Goal: Information Seeking & Learning: Learn about a topic

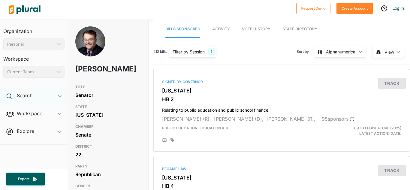
click at [11, 96] on icon at bounding box center [9, 96] width 5 height 5
click at [20, 110] on h4 "Bills" at bounding box center [35, 110] width 52 height 6
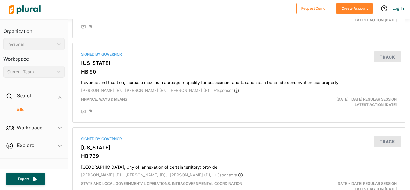
scroll to position [120, 0]
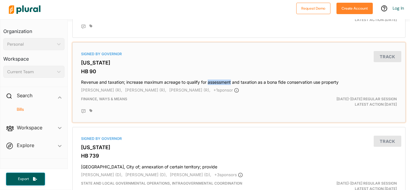
click at [86, 82] on h4 "Revenue and taxation; increase maximum acreage to qualify for assessment and ta…" at bounding box center [239, 81] width 316 height 8
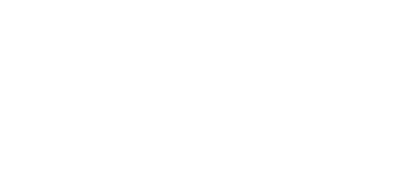
click at [86, 0] on html "Request Demo Create Account Log In Organization Personal ic_keyboard_arrow_down…" at bounding box center [205, 0] width 410 height 0
click at [0, 0] on div at bounding box center [0, 0] width 0 height 0
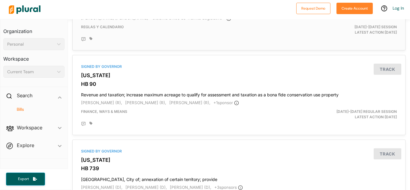
scroll to position [109, 0]
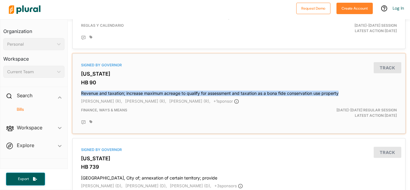
drag, startPoint x: 81, startPoint y: 93, endPoint x: 341, endPoint y: 92, distance: 260.4
click at [341, 92] on h4 "Revenue and taxation; increase maximum acreage to qualify for assessment and ta…" at bounding box center [239, 92] width 316 height 8
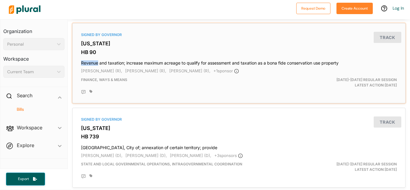
scroll to position [143, 0]
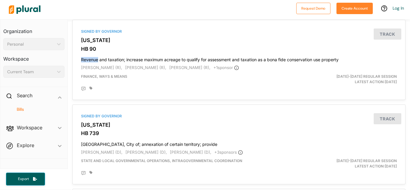
click at [155, 3] on div at bounding box center [149, 9] width 287 height 21
drag, startPoint x: 82, startPoint y: 59, endPoint x: 338, endPoint y: 67, distance: 256.3
click at [338, 67] on div "Signed by Governor Georgia HB 90 Revenue and taxation; increase maximum acreage…" at bounding box center [239, 60] width 328 height 75
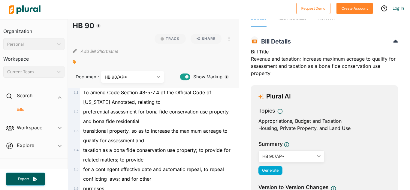
scroll to position [13, 0]
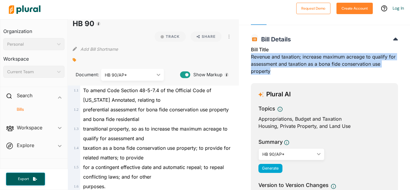
drag, startPoint x: 251, startPoint y: 58, endPoint x: 284, endPoint y: 76, distance: 37.9
click at [284, 76] on div "Bill Title Revenue and taxation; increase maximum acreage to qualify for assess…" at bounding box center [324, 62] width 147 height 32
copy div "Revenue and taxation; increase maximum acreage to qualify for assessment and ta…"
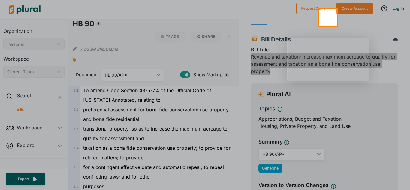
scroll to position [0, 0]
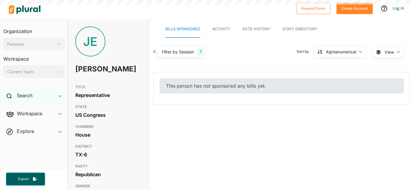
click at [62, 94] on div "Search ic_keyboard_arrow_down" at bounding box center [33, 97] width 67 height 16
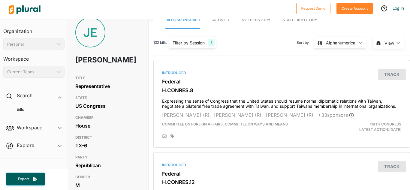
scroll to position [9, 1]
click at [29, 108] on h4 "Bills" at bounding box center [35, 110] width 52 height 6
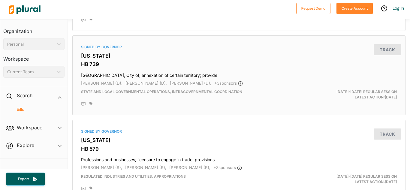
scroll to position [383, 0]
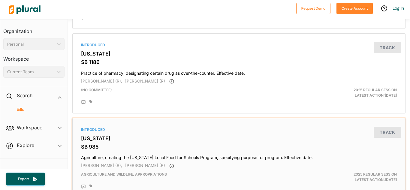
click at [179, 159] on h4 "Agriculture; creating the [US_STATE] Local Food for Schools Program; specifying…" at bounding box center [239, 156] width 316 height 8
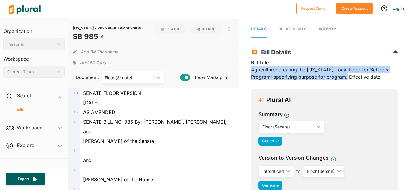
drag, startPoint x: 252, startPoint y: 71, endPoint x: 350, endPoint y: 77, distance: 98.3
click at [350, 77] on div "Bill Title Agriculture; creating the Oklahoma Local Food for Schools Program; s…" at bounding box center [324, 71] width 147 height 25
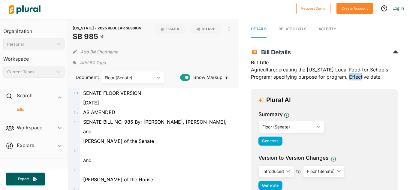
drag, startPoint x: 353, startPoint y: 77, endPoint x: 365, endPoint y: 78, distance: 13.0
click at [365, 78] on div "Bill Title Agriculture; creating the Oklahoma Local Food for Schools Program; s…" at bounding box center [324, 71] width 147 height 25
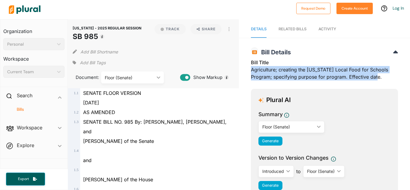
drag, startPoint x: 251, startPoint y: 70, endPoint x: 408, endPoint y: 83, distance: 157.5
click at [408, 83] on div "OKLAHOMA - 2025 REGULAR SESSION SB 985 Bill Details Bill Title Agriculture; cre…" at bounding box center [324, 171] width 171 height 255
copy div "Agriculture; creating the [US_STATE] Local Food for Schools Program; specifying…"
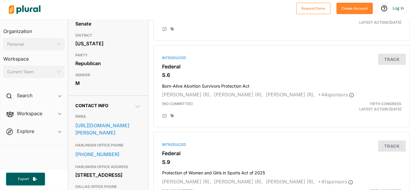
scroll to position [114, 0]
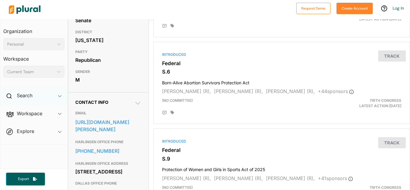
click at [47, 94] on div "Search ic_keyboard_arrow_down" at bounding box center [33, 97] width 67 height 16
click at [42, 108] on h4 "Bills" at bounding box center [35, 110] width 52 height 6
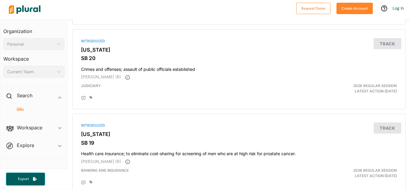
scroll to position [735, 0]
click at [206, 132] on h3 "[US_STATE]" at bounding box center [239, 134] width 316 height 6
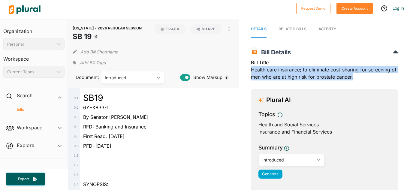
drag, startPoint x: 252, startPoint y: 70, endPoint x: 362, endPoint y: 82, distance: 111.0
click at [362, 82] on div "Bill Title Health care insurance; to eliminate cost-sharing for screening of me…" at bounding box center [324, 71] width 147 height 25
copy div "Health care insurance; to eliminate cost-sharing for screening of men who are a…"
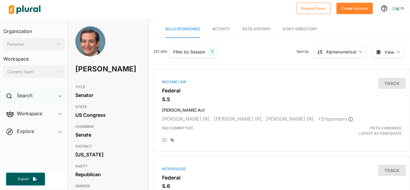
click at [53, 92] on div "Search ic_keyboard_arrow_down" at bounding box center [33, 97] width 67 height 16
click at [29, 107] on h4 "Bills" at bounding box center [35, 110] width 52 height 6
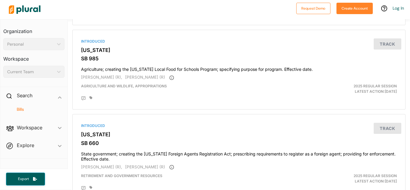
scroll to position [470, 0]
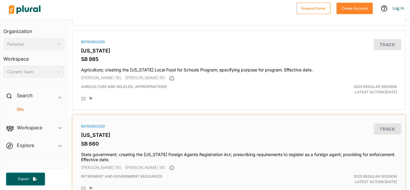
click at [132, 156] on h4 "State government; creating the [US_STATE] Foreign Agents Registration Act; pres…" at bounding box center [239, 155] width 316 height 13
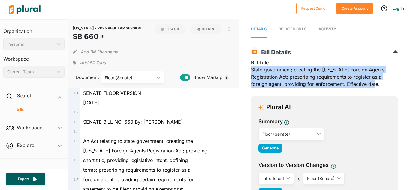
drag, startPoint x: 251, startPoint y: 69, endPoint x: 380, endPoint y: 86, distance: 129.8
click at [380, 86] on div "Bill Title State government; creating the [US_STATE] Foreign Agents Registratio…" at bounding box center [324, 75] width 147 height 32
copy div "State government; creating the [US_STATE] Foreign Agents Registration Act; pres…"
